Goal: Navigation & Orientation: Find specific page/section

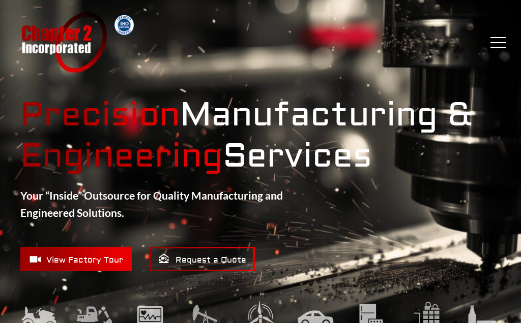
click at [496, 40] on button "Menu" at bounding box center [497, 42] width 15 height 11
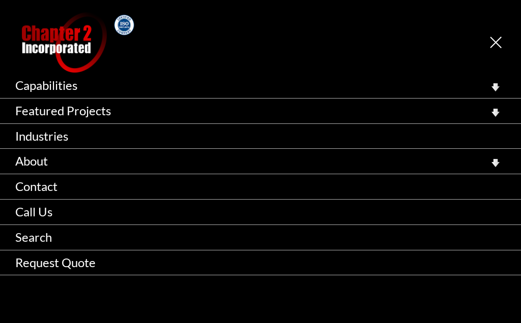
click at [125, 162] on link "About" at bounding box center [260, 161] width 521 height 25
click at [503, 159] on button "Toggle submenu" at bounding box center [495, 163] width 20 height 23
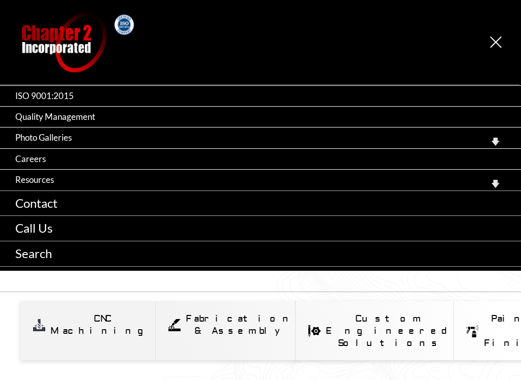
scroll to position [109, 0]
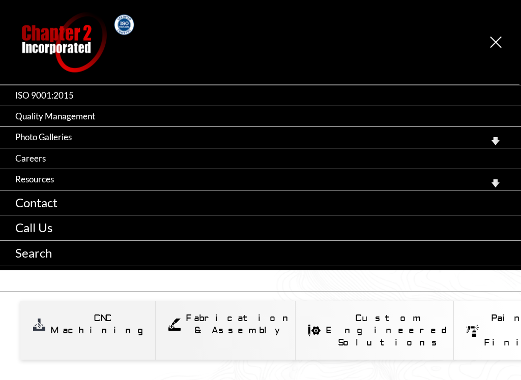
click at [37, 161] on link "Careers" at bounding box center [260, 159] width 521 height 20
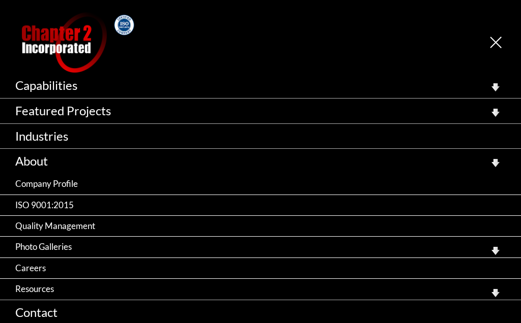
scroll to position [138, 0]
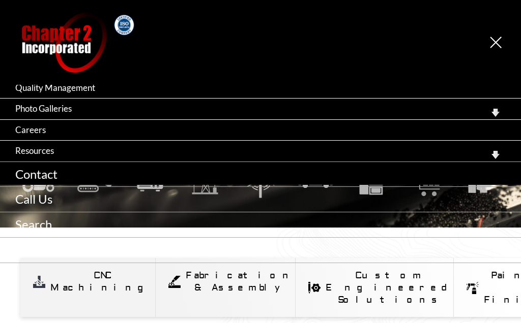
click at [501, 109] on button "Toggle submenu" at bounding box center [495, 112] width 20 height 23
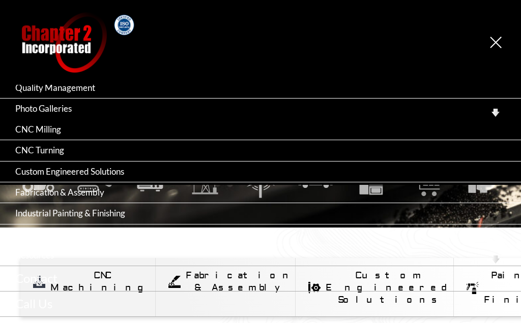
click at [503, 266] on link "Contact" at bounding box center [260, 278] width 521 height 25
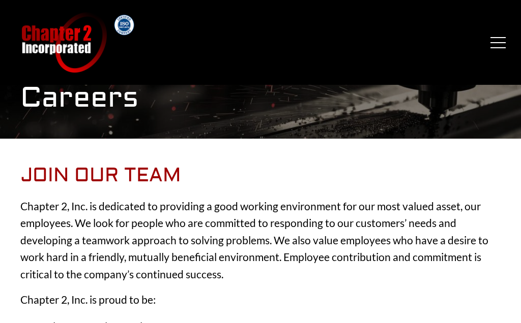
scroll to position [18, 0]
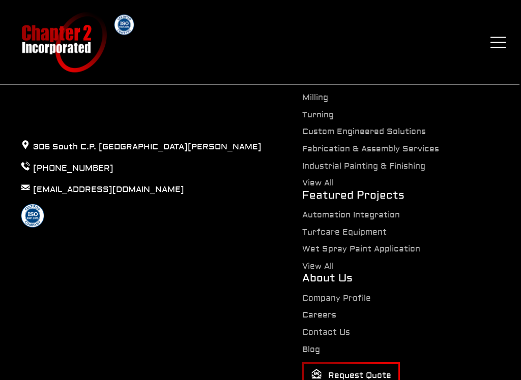
scroll to position [783, 0]
click at [400, 270] on div "About Us Company Profile Careers Contact Us Blog Request Quote" at bounding box center [351, 328] width 98 height 116
click at [371, 293] on link "Company Profile" at bounding box center [336, 298] width 69 height 10
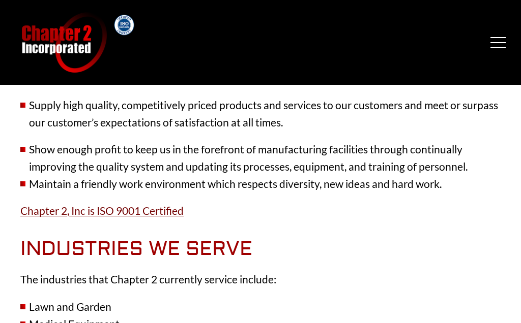
scroll to position [904, 0]
